Goal: Submit feedback/report problem

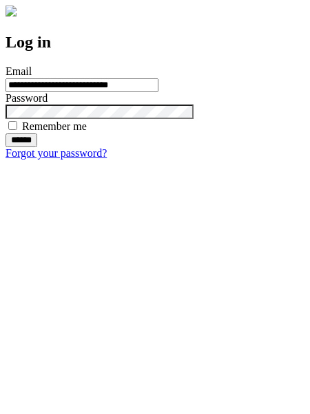
click at [37, 147] on input "******" at bounding box center [22, 140] width 32 height 14
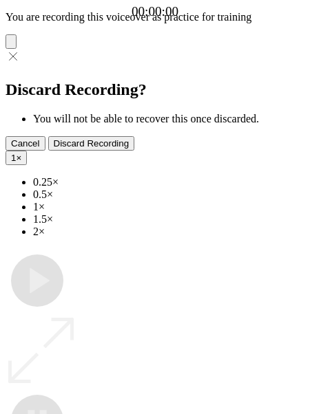
type input "**********"
